Goal: Find contact information: Find contact information

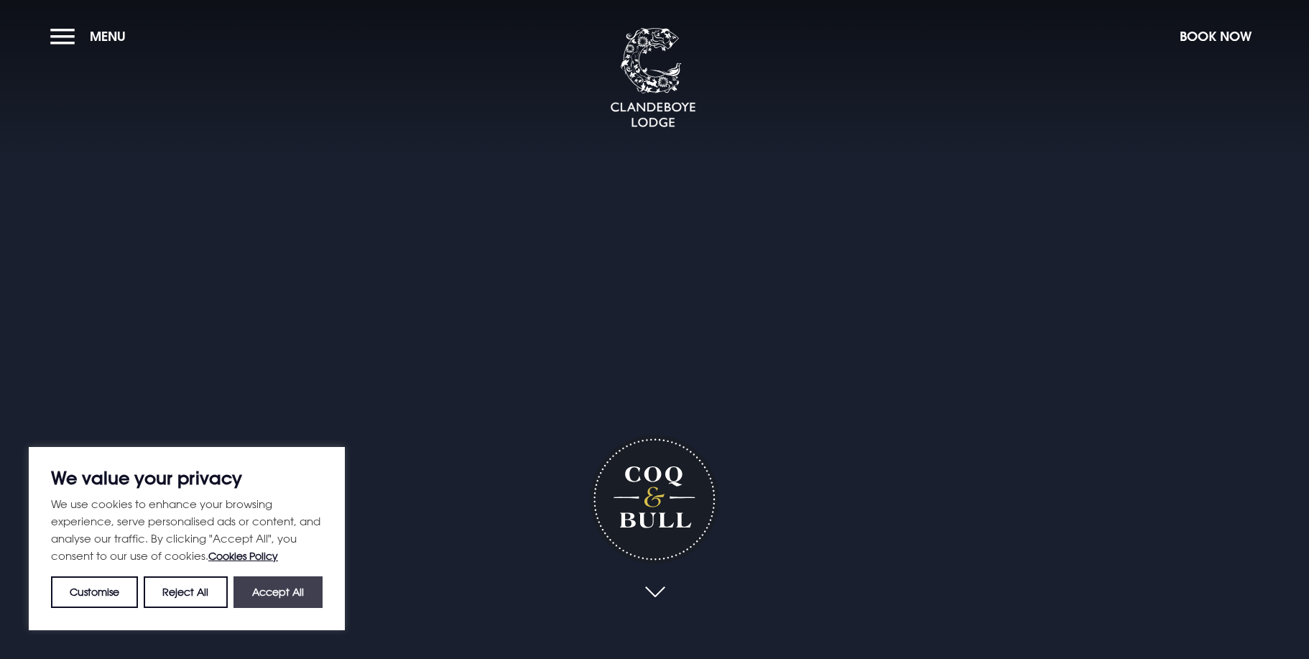
click at [253, 589] on button "Accept All" at bounding box center [277, 592] width 89 height 32
checkbox input "true"
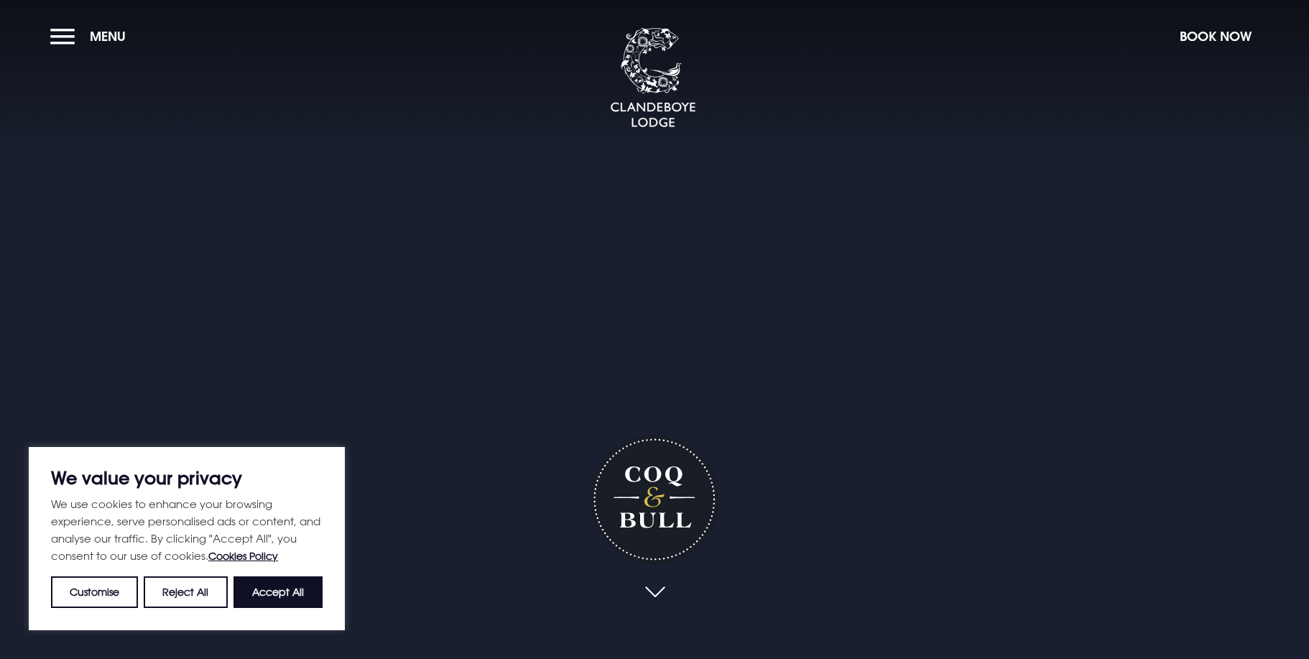
checkbox input "true"
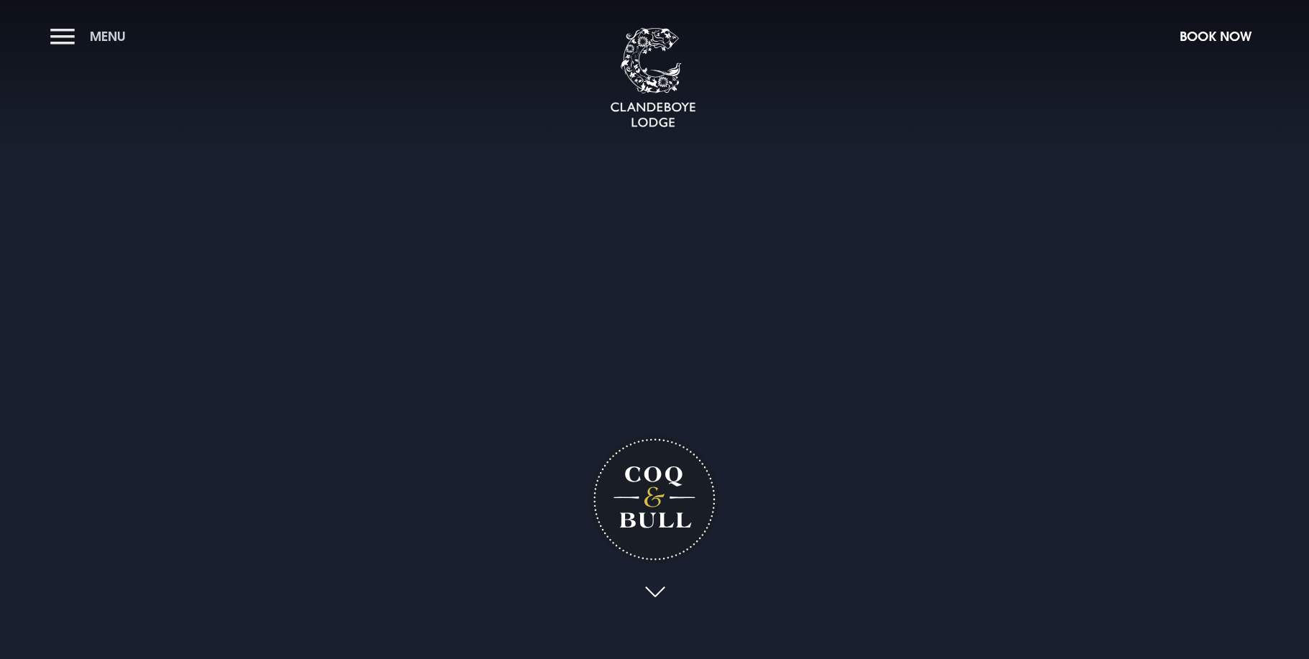
click at [67, 38] on button "Menu" at bounding box center [91, 36] width 83 height 31
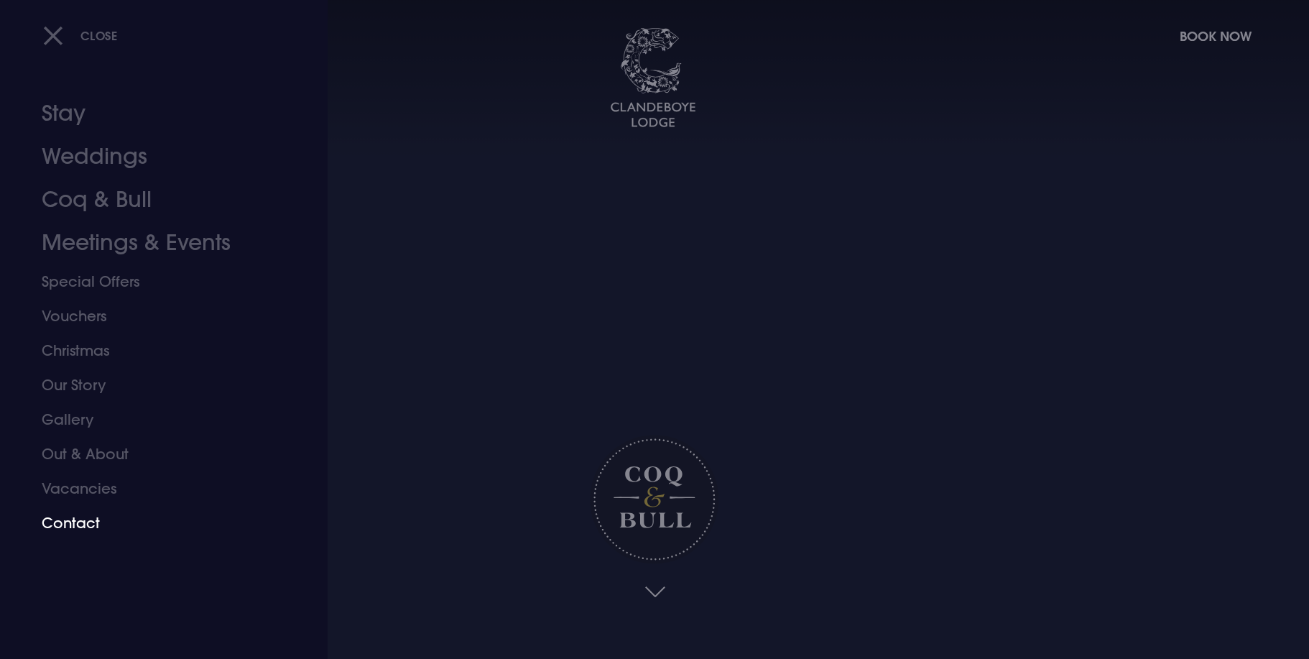
click at [55, 521] on link "Contact" at bounding box center [155, 523] width 227 height 34
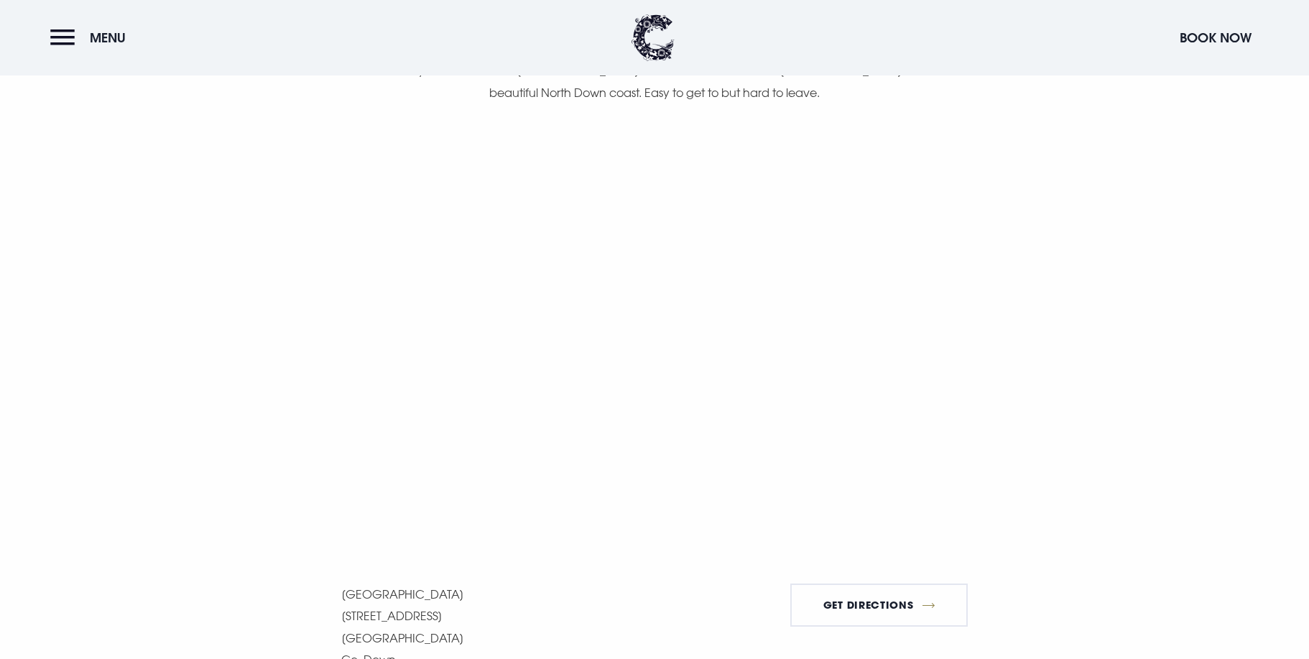
scroll to position [832, 0]
